Goal: Task Accomplishment & Management: Manage account settings

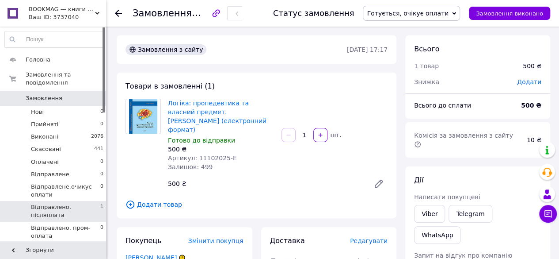
click at [85, 203] on span "Відправлено, післяплата" at bounding box center [65, 211] width 69 height 16
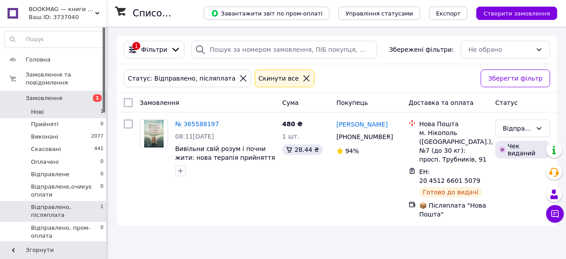
click at [42, 108] on span "Нові" at bounding box center [37, 112] width 13 height 8
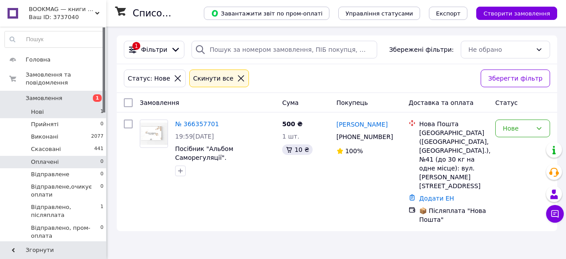
click at [46, 158] on span "Оплачені" at bounding box center [45, 162] width 28 height 8
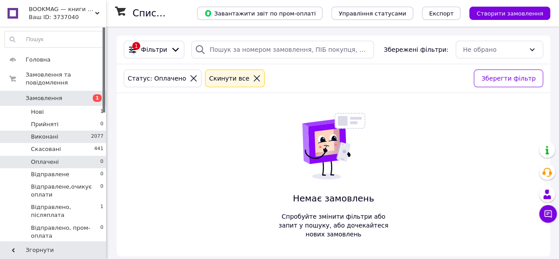
click at [54, 133] on span "Виконані" at bounding box center [44, 137] width 27 height 8
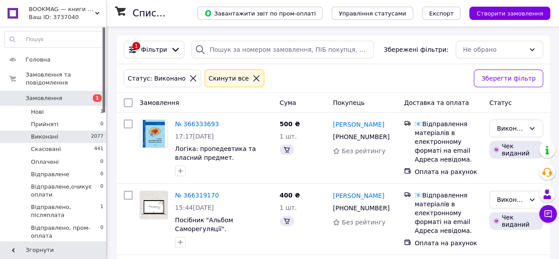
click at [70, 244] on span "Готується до відправки" at bounding box center [65, 252] width 69 height 16
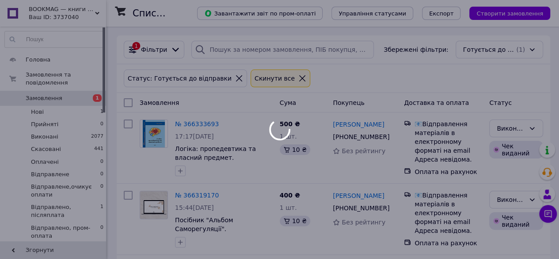
click at [70, 230] on div at bounding box center [279, 129] width 559 height 259
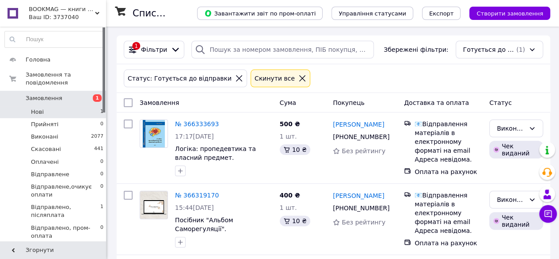
click at [45, 106] on li "Нові 1" at bounding box center [54, 112] width 109 height 12
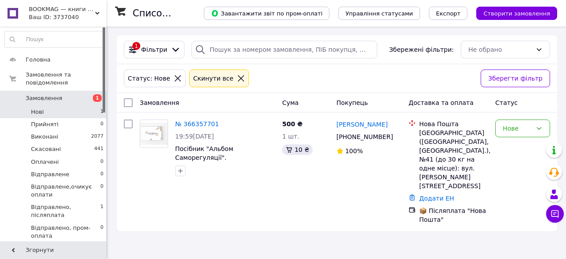
click at [61, 106] on li "Нові 1" at bounding box center [54, 112] width 109 height 12
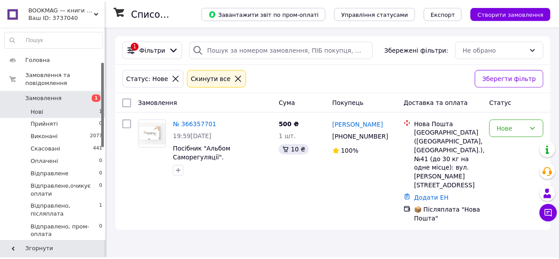
scroll to position [133, 0]
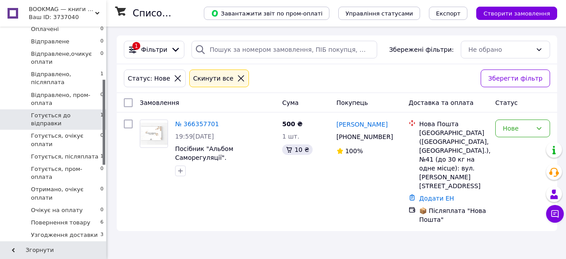
click at [84, 111] on span "Готується до відправки" at bounding box center [65, 119] width 69 height 16
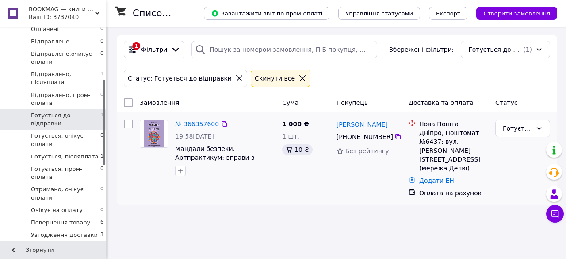
click at [186, 120] on link "№ 366357600" at bounding box center [197, 123] width 44 height 7
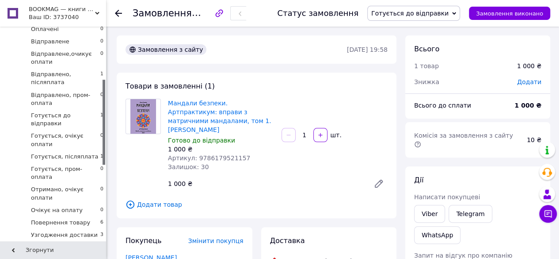
scroll to position [177, 0]
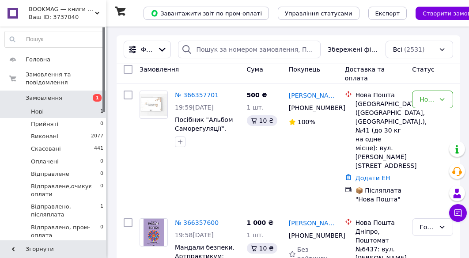
click at [37, 108] on span "Нові" at bounding box center [37, 112] width 13 height 8
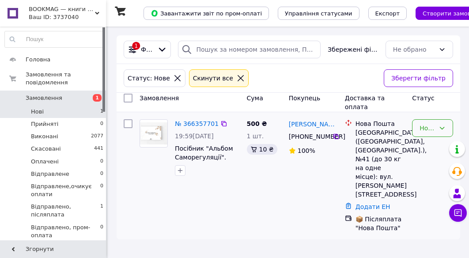
click at [446, 127] on icon at bounding box center [442, 128] width 7 height 7
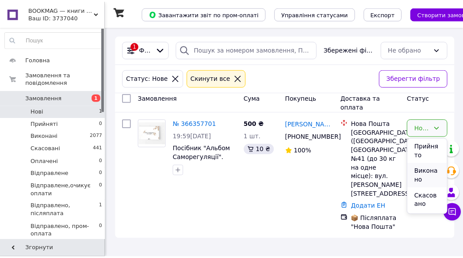
scroll to position [88, 0]
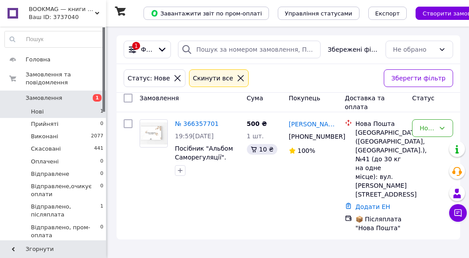
click at [35, 108] on span "Нові" at bounding box center [37, 112] width 13 height 8
click at [441, 130] on icon at bounding box center [442, 128] width 7 height 7
click at [270, 188] on div "500 ₴ 1 шт. 10 ₴" at bounding box center [265, 176] width 42 height 120
click at [194, 123] on link "№ 366357701" at bounding box center [197, 123] width 44 height 7
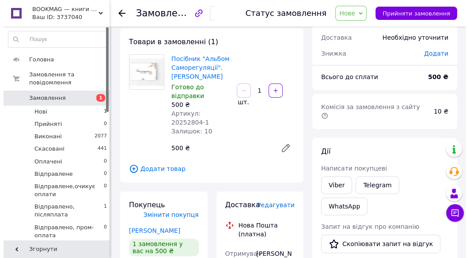
scroll to position [133, 0]
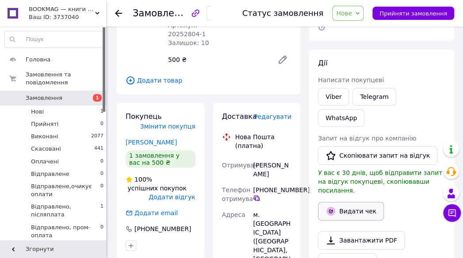
click at [369, 202] on button "Видати чек" at bounding box center [351, 211] width 66 height 19
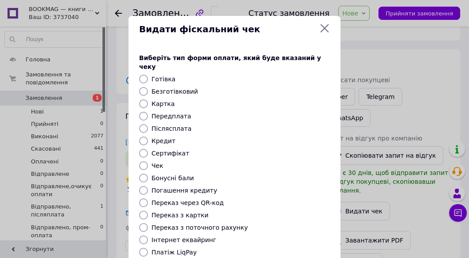
click at [146, 124] on input "Післясплата" at bounding box center [143, 128] width 9 height 9
radio input "true"
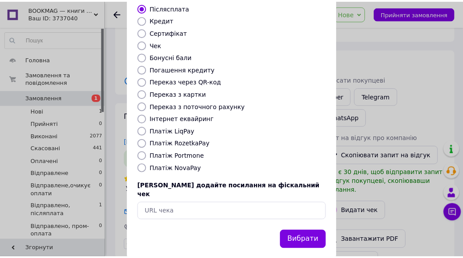
scroll to position [121, 0]
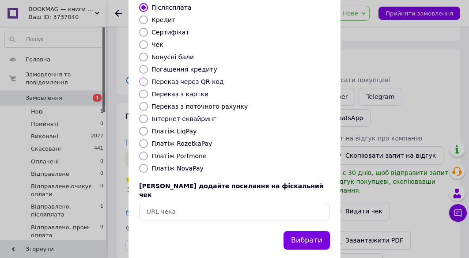
click at [304, 231] on button "Вибрати" at bounding box center [307, 240] width 46 height 19
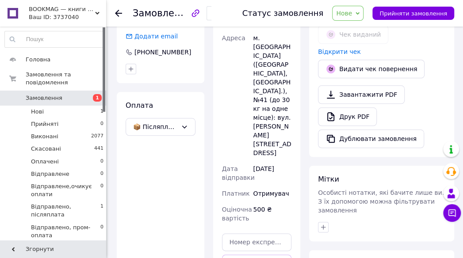
scroll to position [354, 0]
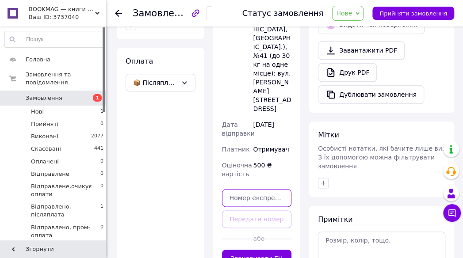
click at [236, 189] on input "text" at bounding box center [257, 198] width 70 height 18
paste input "20451269263091"
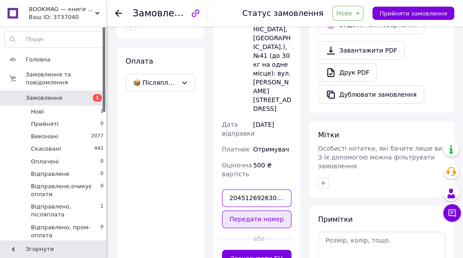
type input "20451269263091"
click at [264, 210] on button "Передати номер" at bounding box center [257, 219] width 70 height 18
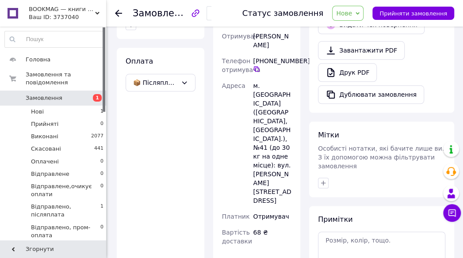
drag, startPoint x: 362, startPoint y: 15, endPoint x: 370, endPoint y: 21, distance: 10.4
click at [362, 15] on span "Нове" at bounding box center [347, 13] width 31 height 15
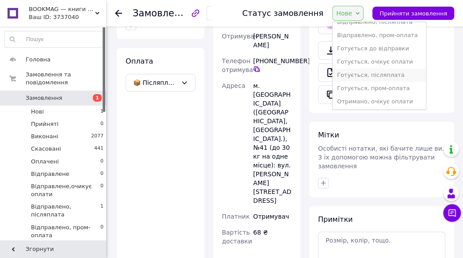
scroll to position [44, 0]
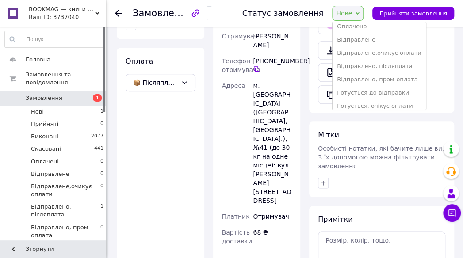
click at [396, 67] on li "Відправлено, післяплата" at bounding box center [378, 66] width 93 height 13
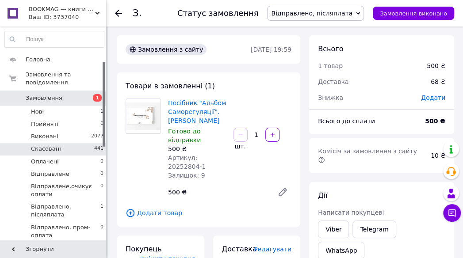
scroll to position [88, 0]
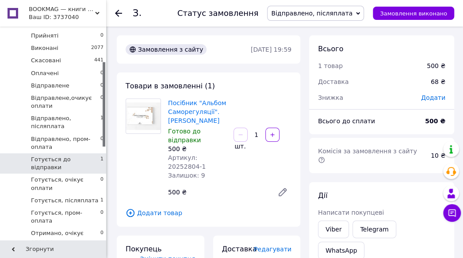
click at [59, 156] on span "Готується до відправки" at bounding box center [65, 164] width 69 height 16
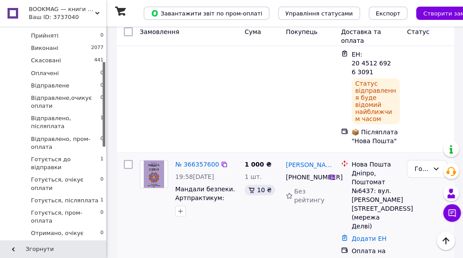
scroll to position [177, 0]
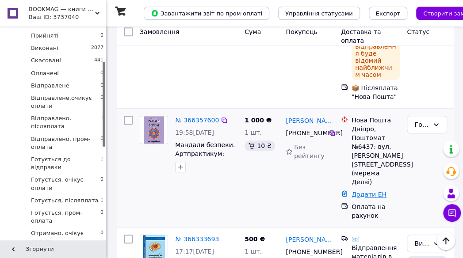
click at [360, 191] on link "Додати ЕН" at bounding box center [368, 194] width 35 height 7
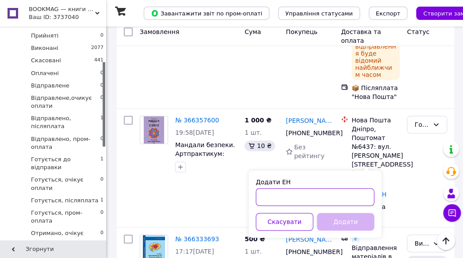
click at [281, 197] on input "Додати ЕН" at bounding box center [315, 197] width 118 height 18
paste input "20451269264008"
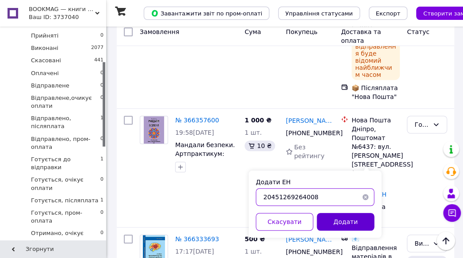
type input "20451269264008"
click at [354, 219] on button "Додати" at bounding box center [345, 222] width 57 height 18
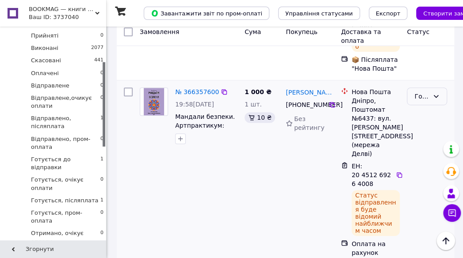
click at [435, 93] on icon at bounding box center [435, 96] width 7 height 7
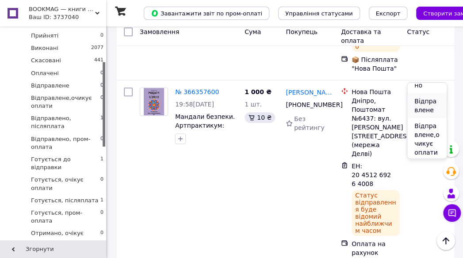
click at [426, 106] on li "Відправлене" at bounding box center [426, 105] width 39 height 25
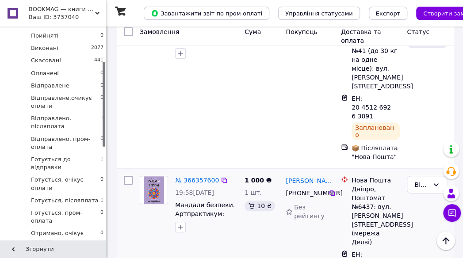
scroll to position [133, 0]
